Goal: Task Accomplishment & Management: Manage account settings

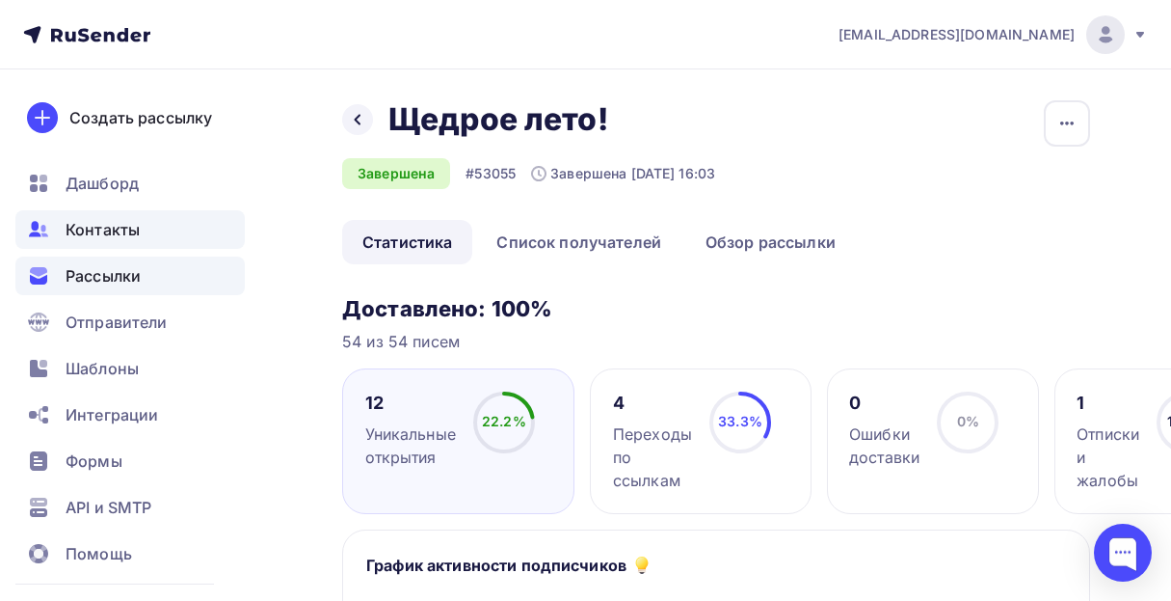
click at [107, 227] on span "Контакты" at bounding box center [103, 229] width 74 height 23
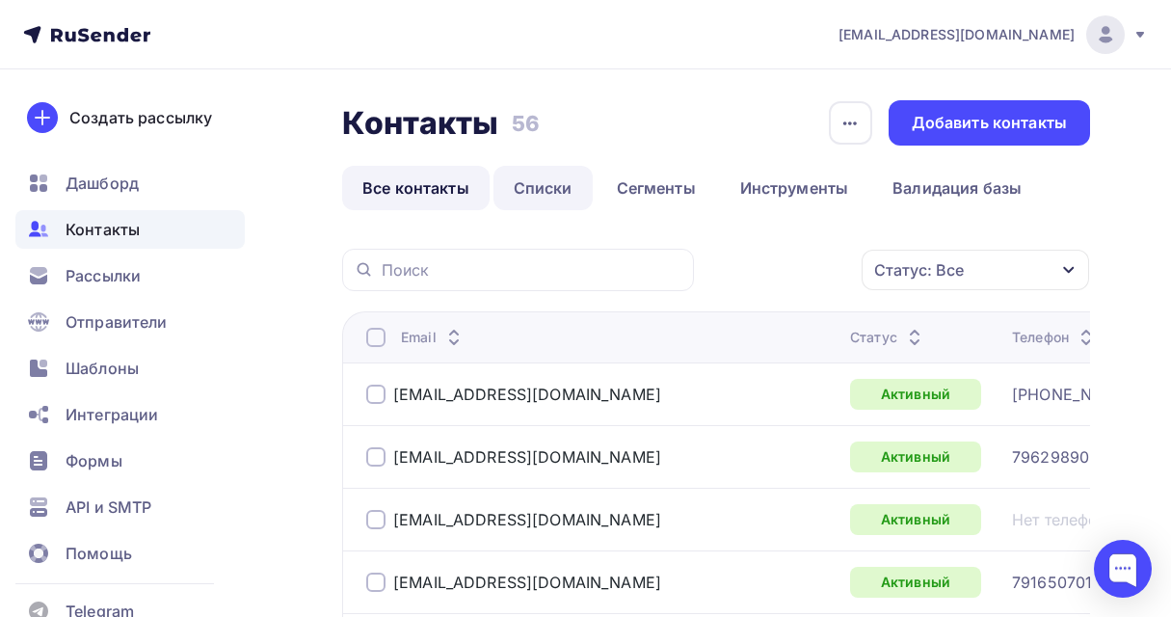
click at [550, 189] on link "Списки" at bounding box center [543, 188] width 99 height 44
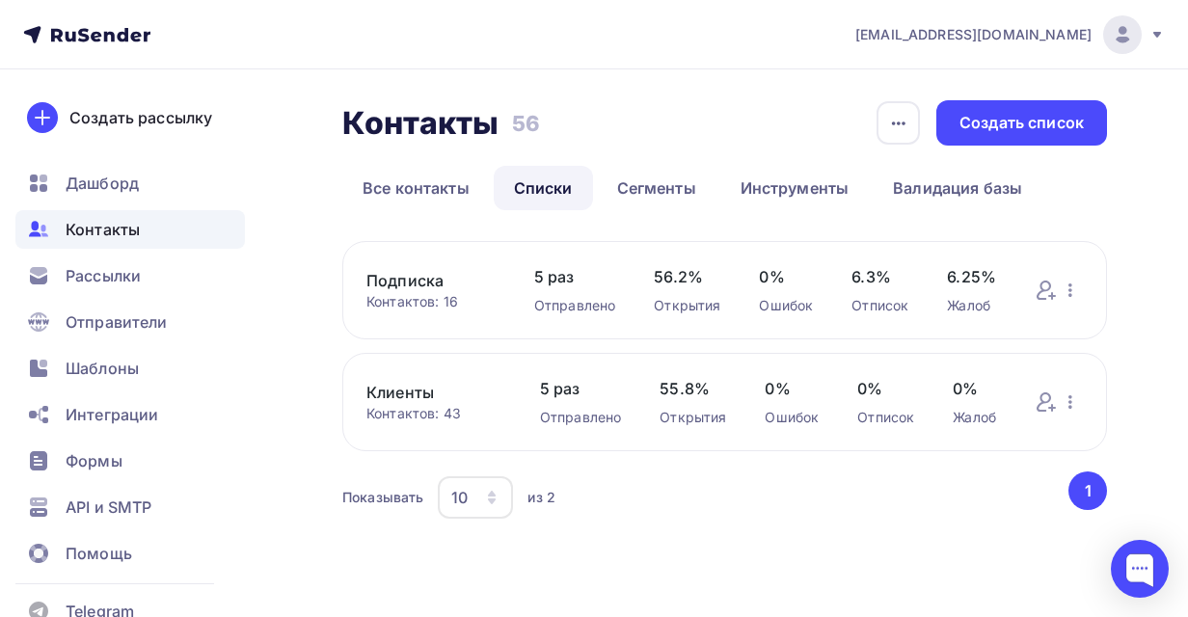
click at [423, 280] on link "Подписка" at bounding box center [430, 280] width 129 height 23
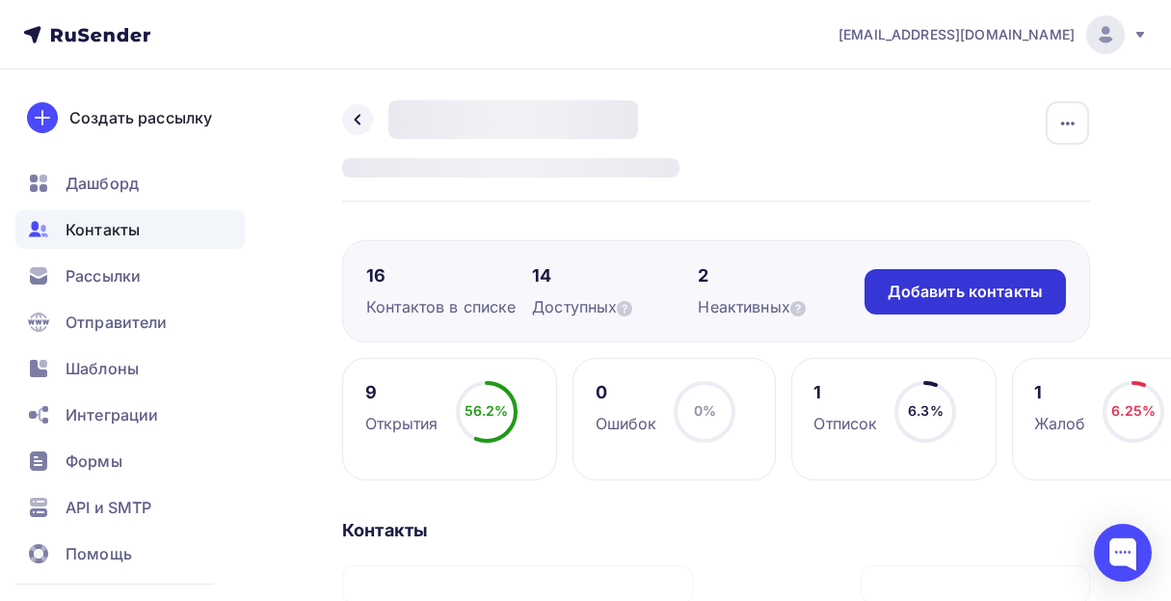
click at [925, 292] on div "Добавить контакты" at bounding box center [965, 292] width 155 height 22
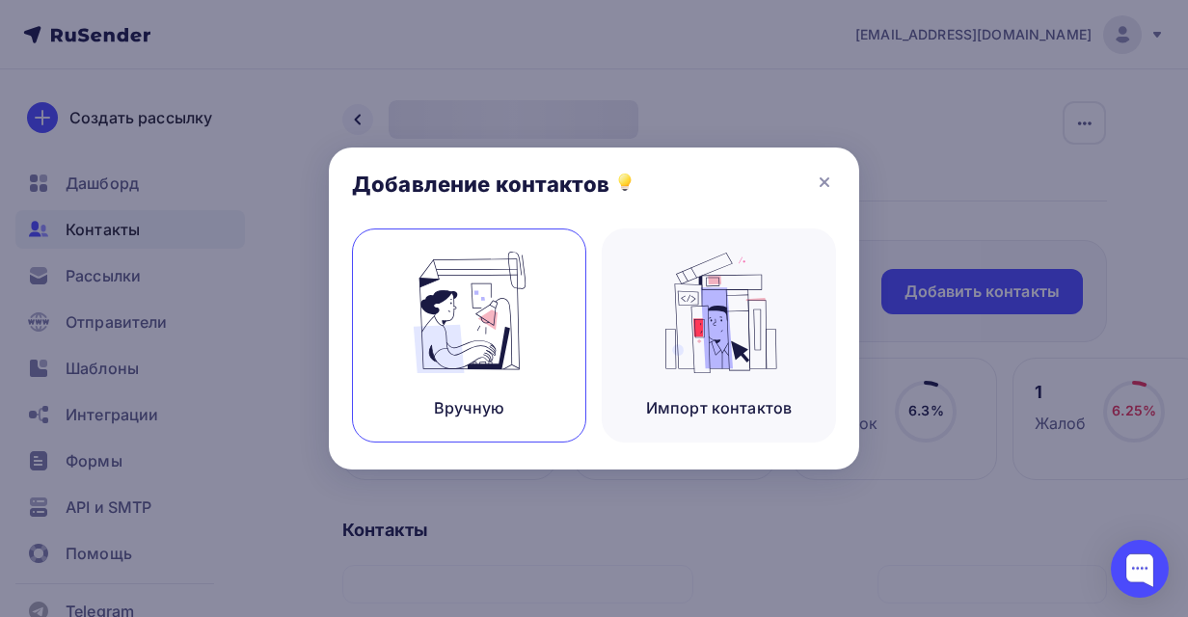
click at [441, 315] on img at bounding box center [469, 312] width 129 height 121
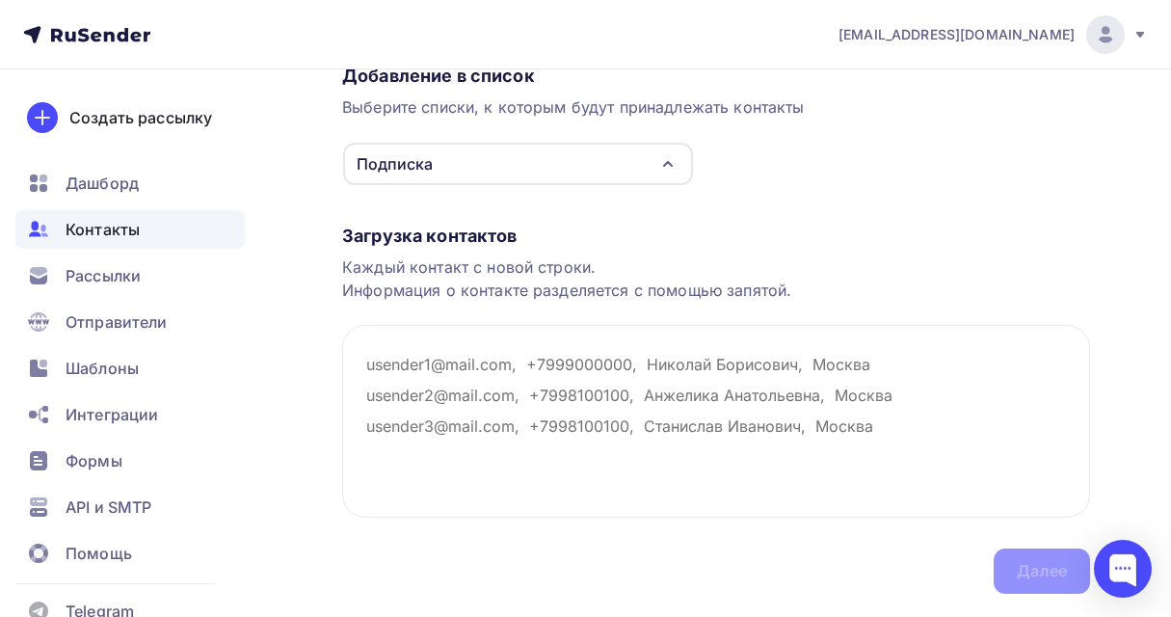
scroll to position [193, 0]
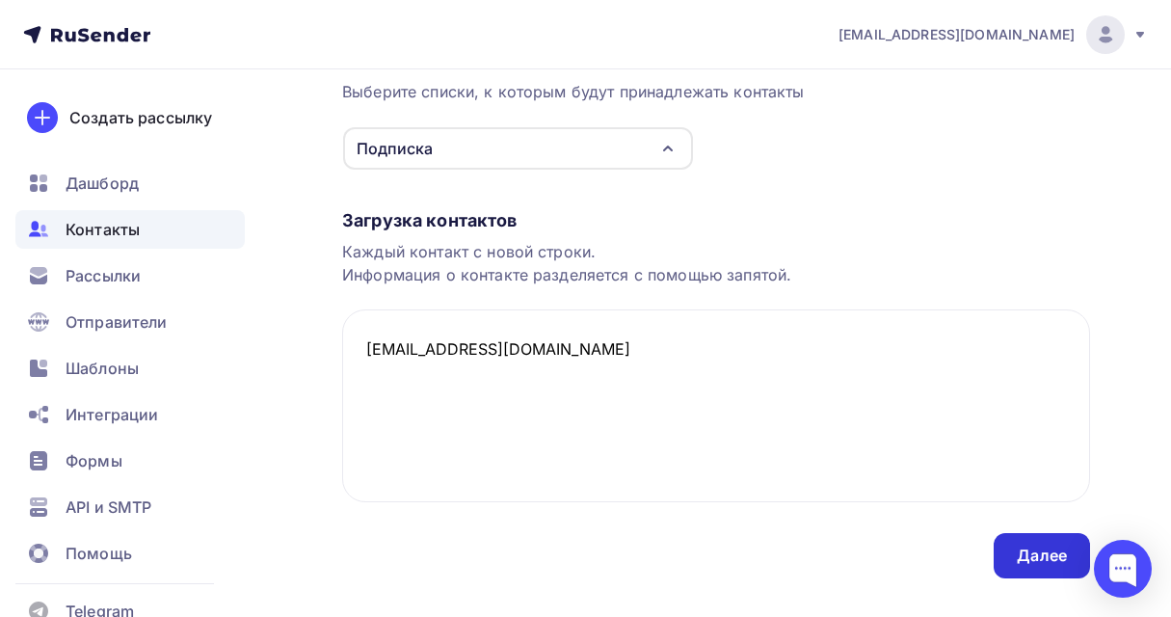
type textarea "[EMAIL_ADDRESS][DOMAIN_NAME]"
click at [1022, 550] on div "Далее" at bounding box center [1042, 556] width 50 height 22
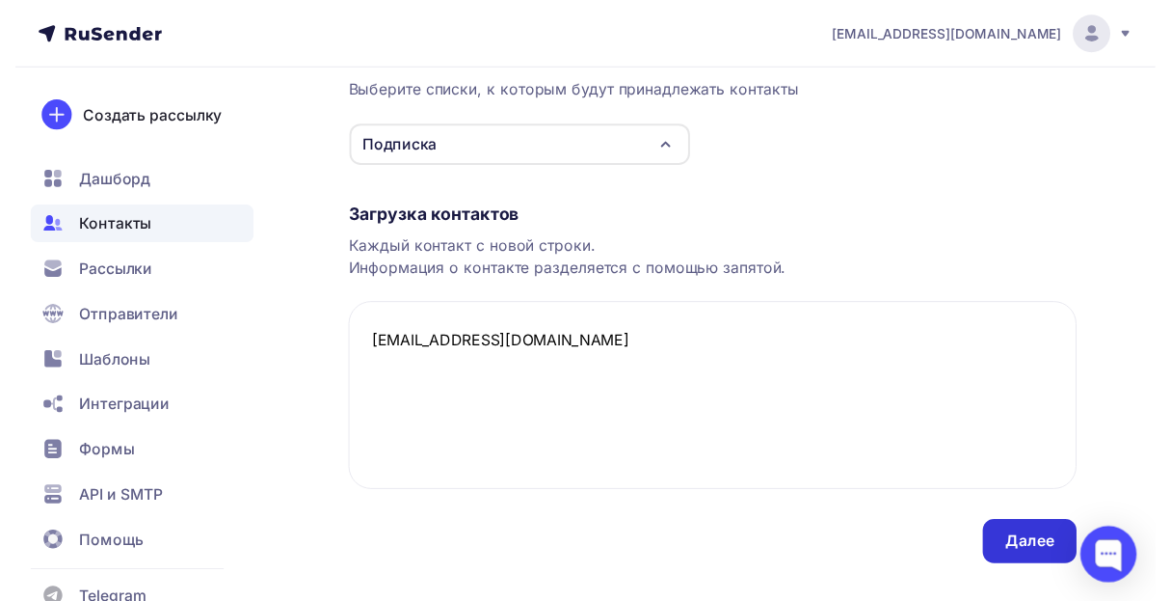
scroll to position [0, 0]
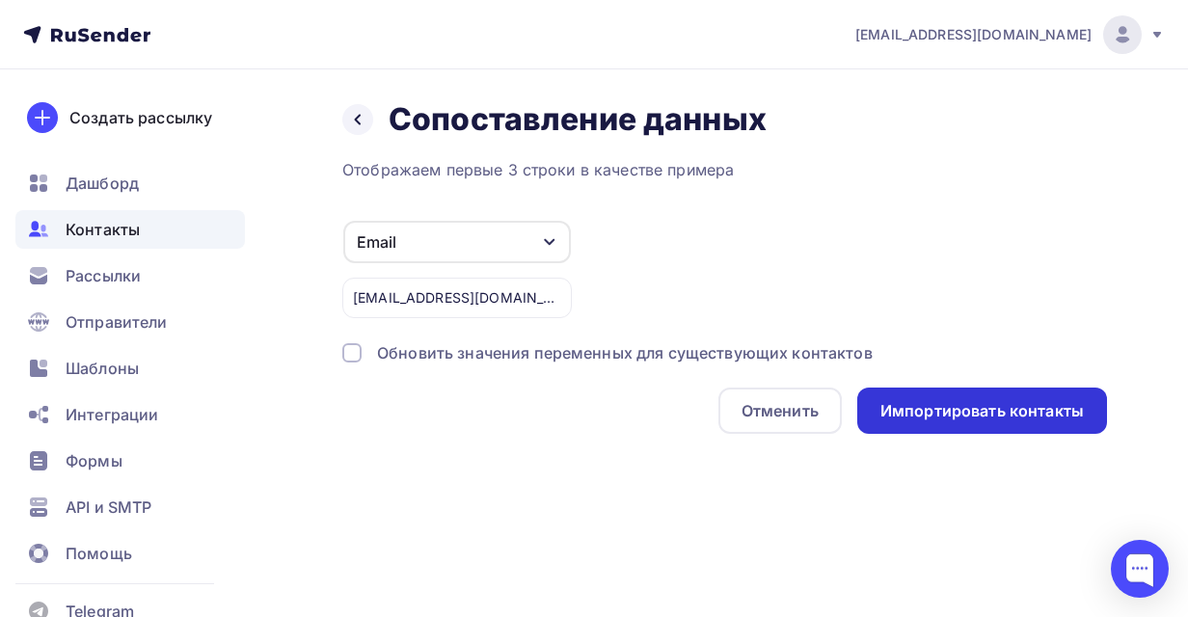
click at [911, 413] on div "Импортировать контакты" at bounding box center [981, 411] width 203 height 22
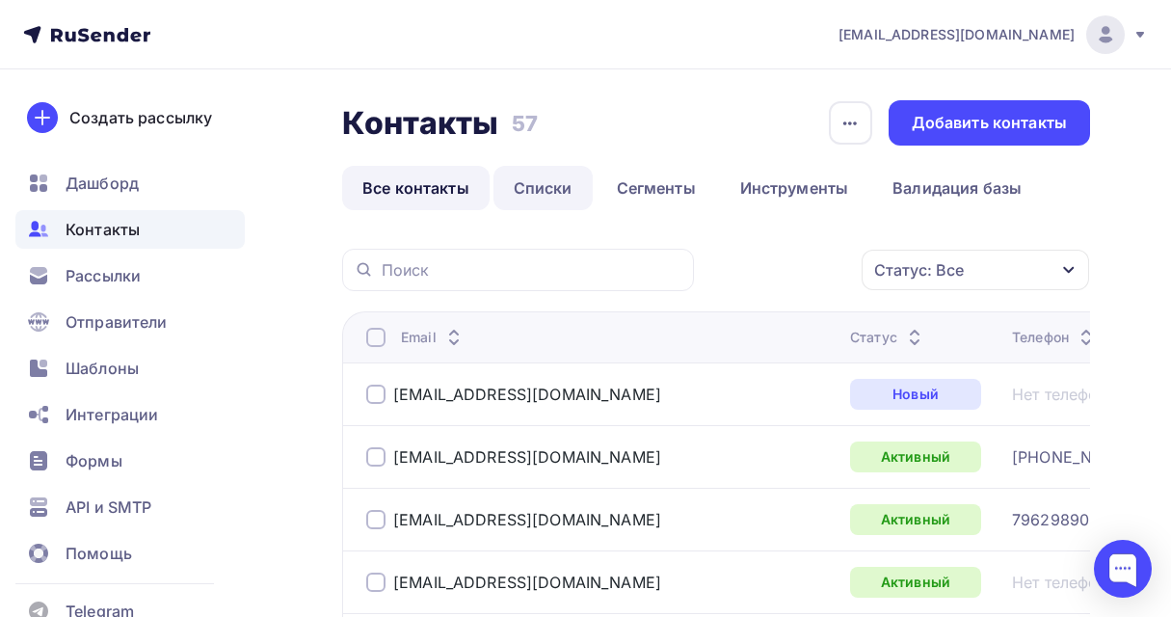
click at [550, 198] on link "Списки" at bounding box center [543, 188] width 99 height 44
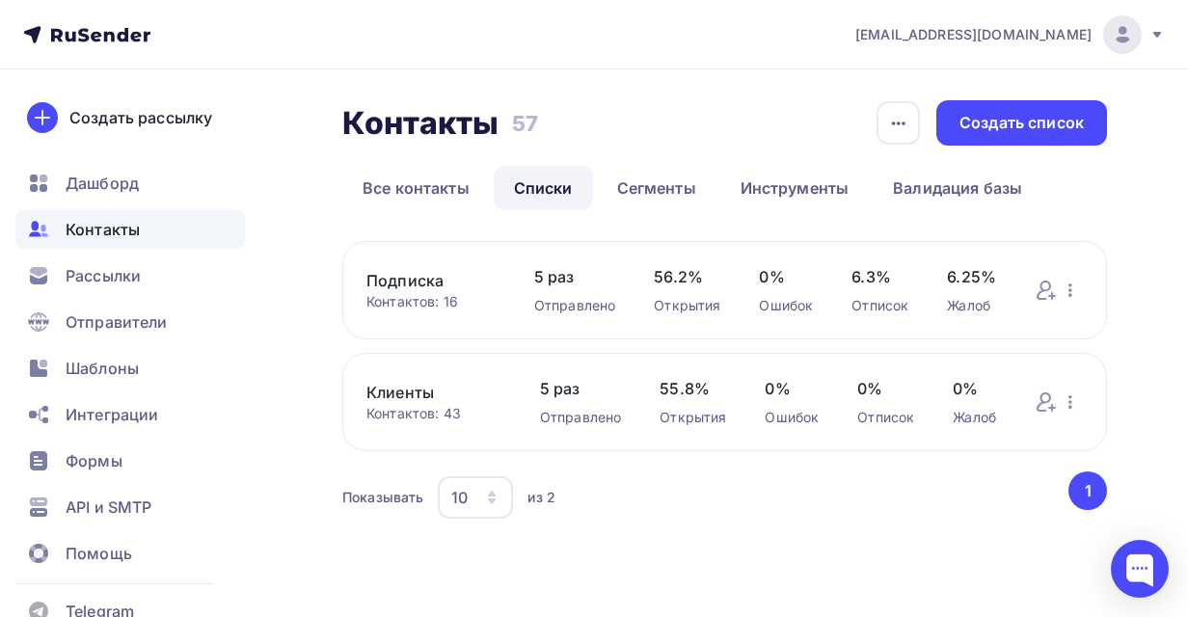
click at [420, 284] on link "Подписка" at bounding box center [430, 280] width 129 height 23
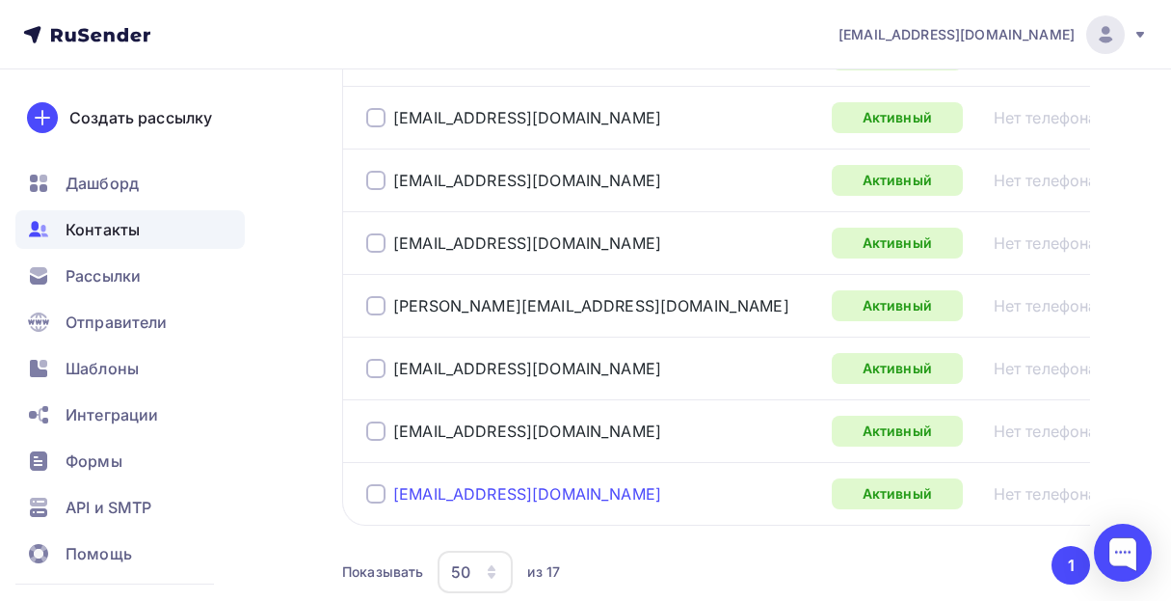
scroll to position [1253, 0]
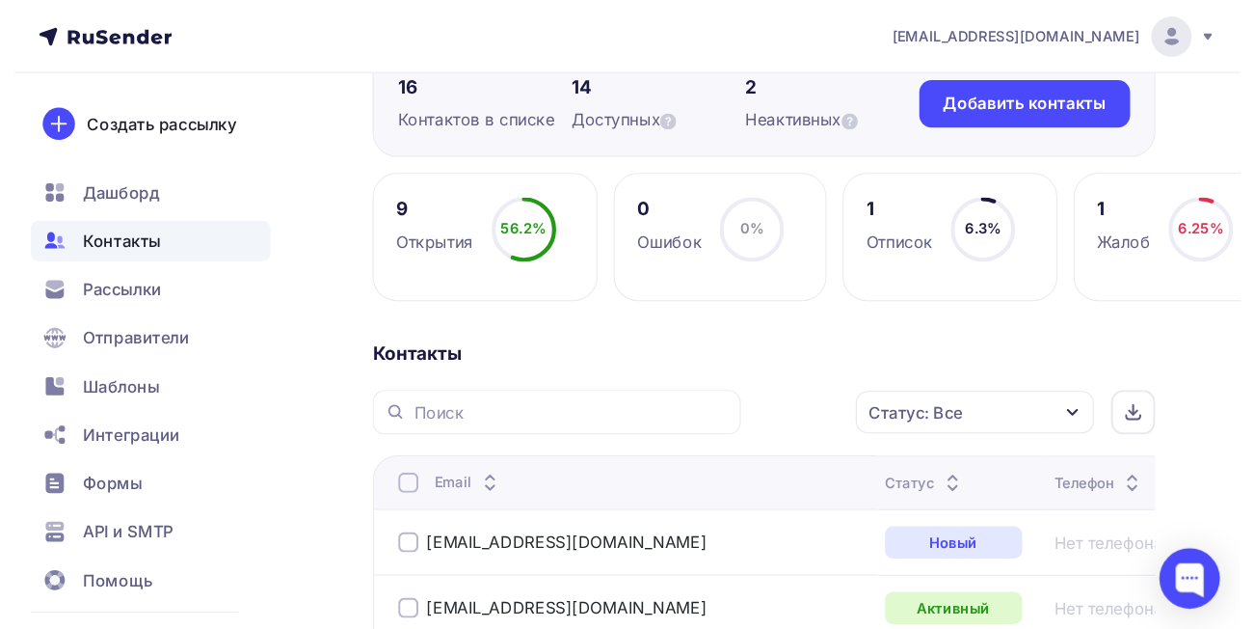
scroll to position [289, 0]
